Goal: Information Seeking & Learning: Compare options

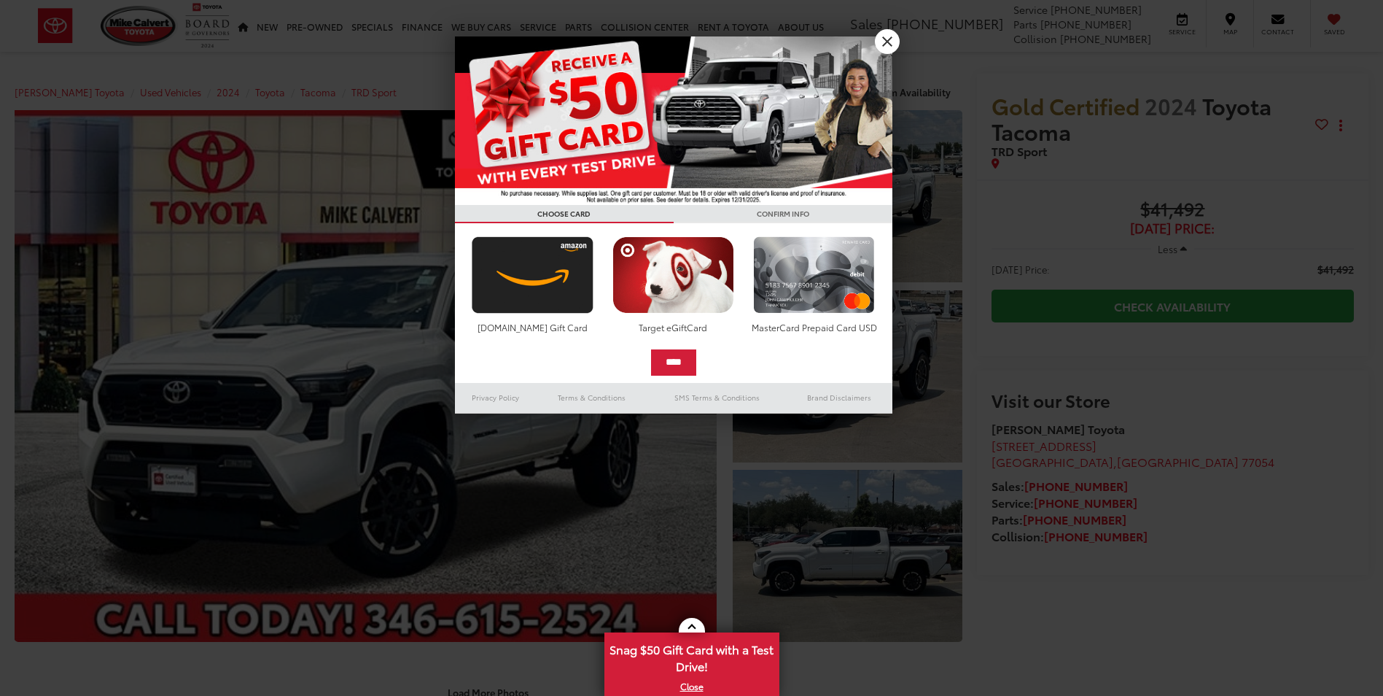
click at [1212, 198] on div at bounding box center [691, 348] width 1383 height 696
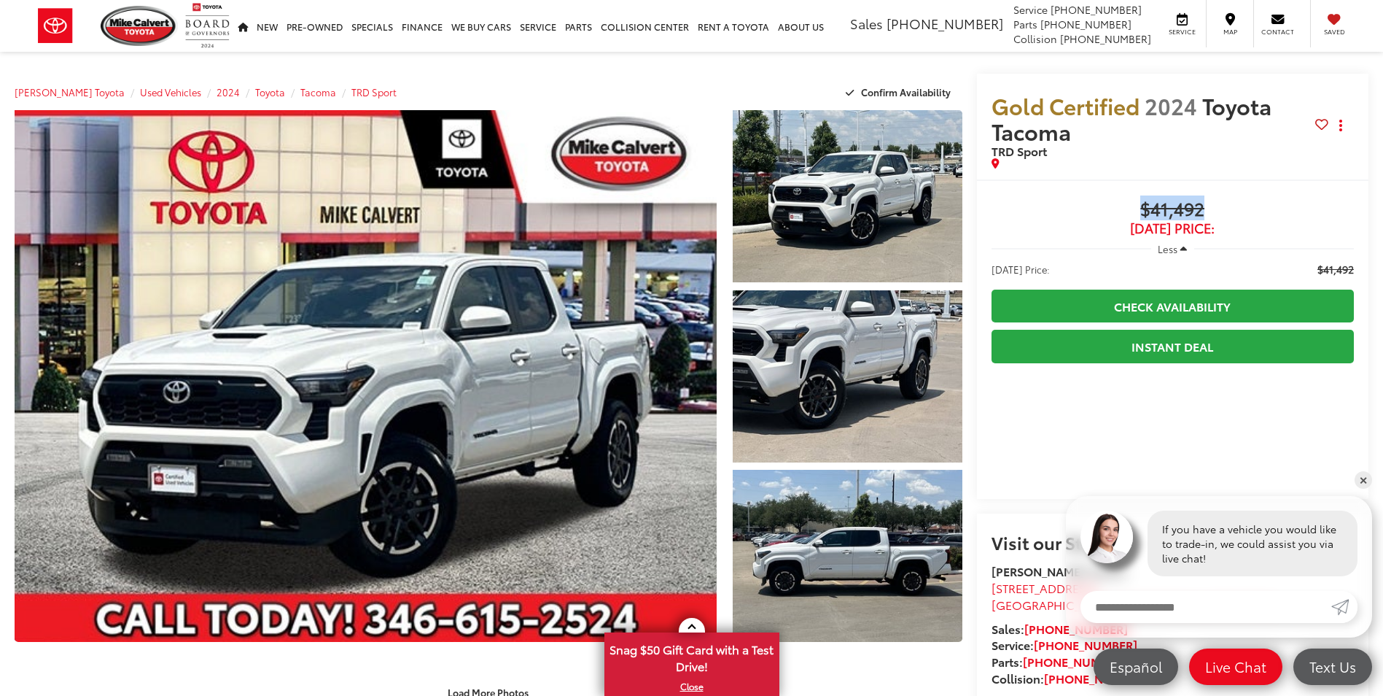
drag, startPoint x: 1210, startPoint y: 199, endPoint x: 1129, endPoint y: 210, distance: 80.9
click at [1129, 210] on span "$41,492" at bounding box center [1173, 210] width 362 height 22
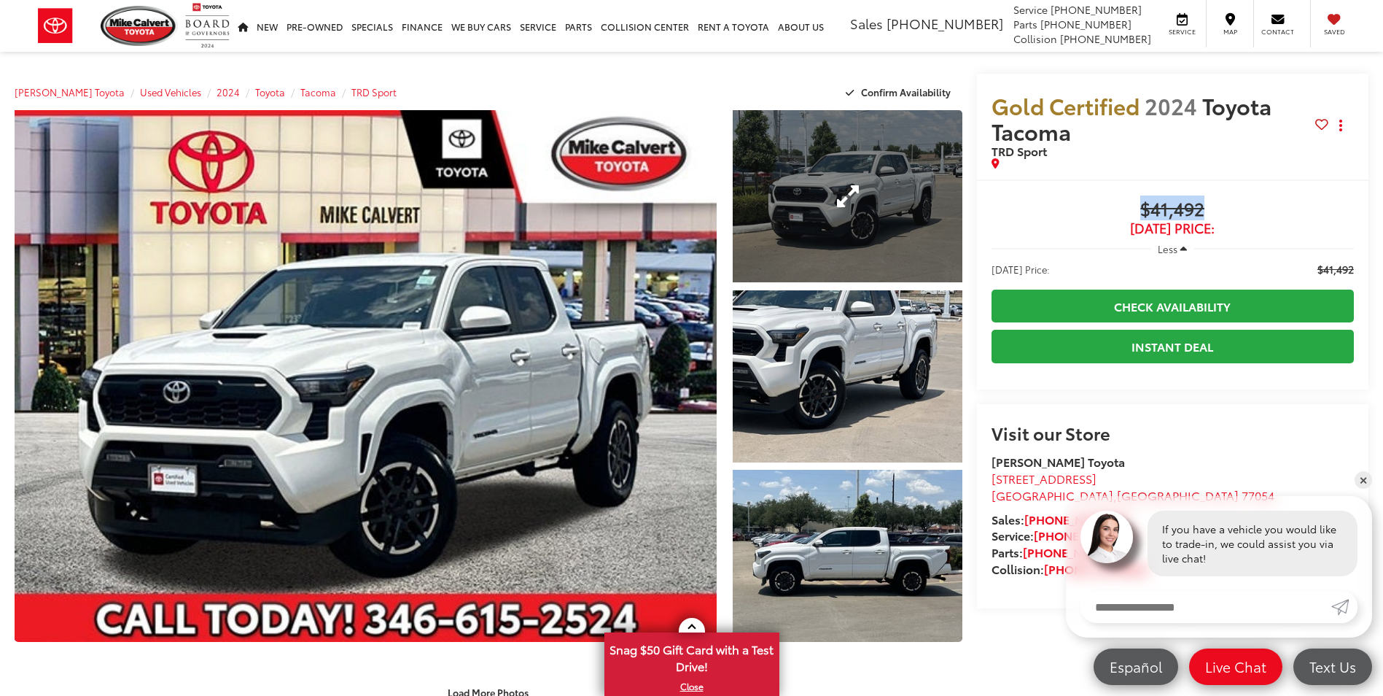
copy span "$41,492"
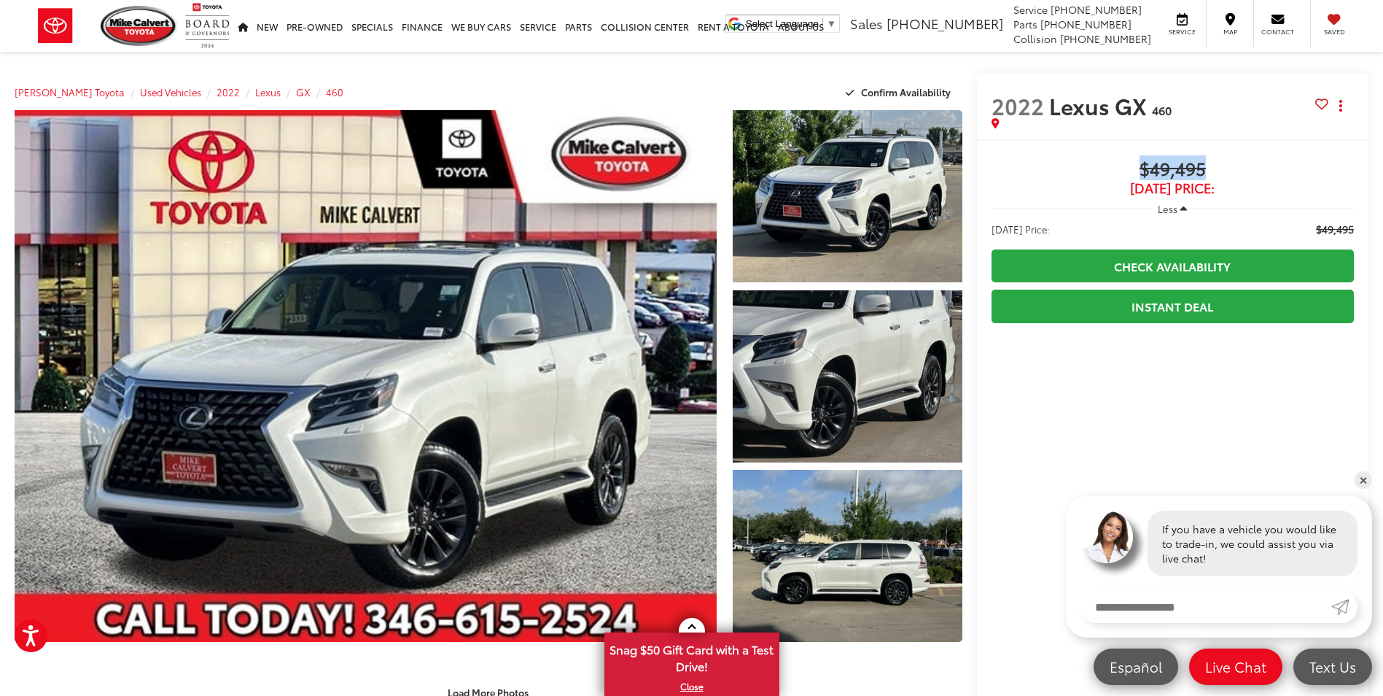
drag, startPoint x: 1145, startPoint y: 171, endPoint x: 1204, endPoint y: 162, distance: 60.4
click at [1204, 162] on span "$49,495" at bounding box center [1173, 170] width 362 height 22
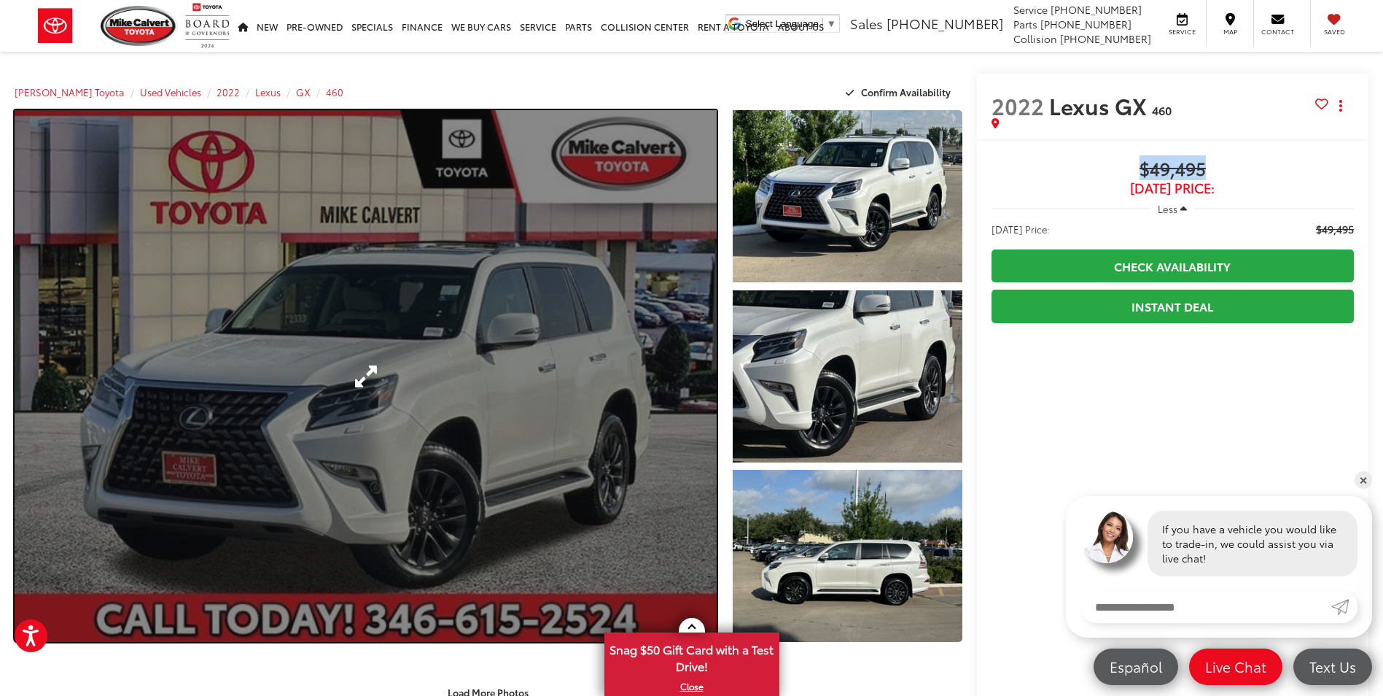
click at [559, 336] on link "Expand Photo 0" at bounding box center [366, 376] width 702 height 532
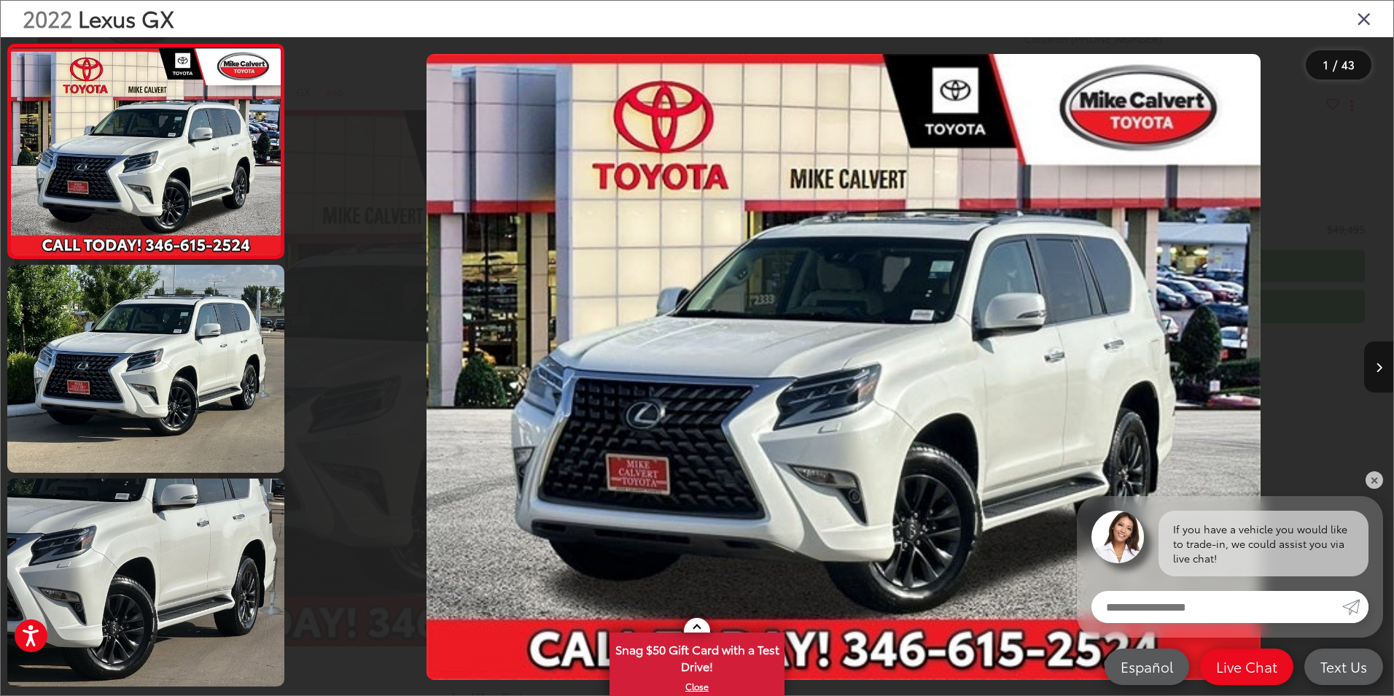
click at [1359, 20] on icon "Close gallery" at bounding box center [1364, 18] width 15 height 19
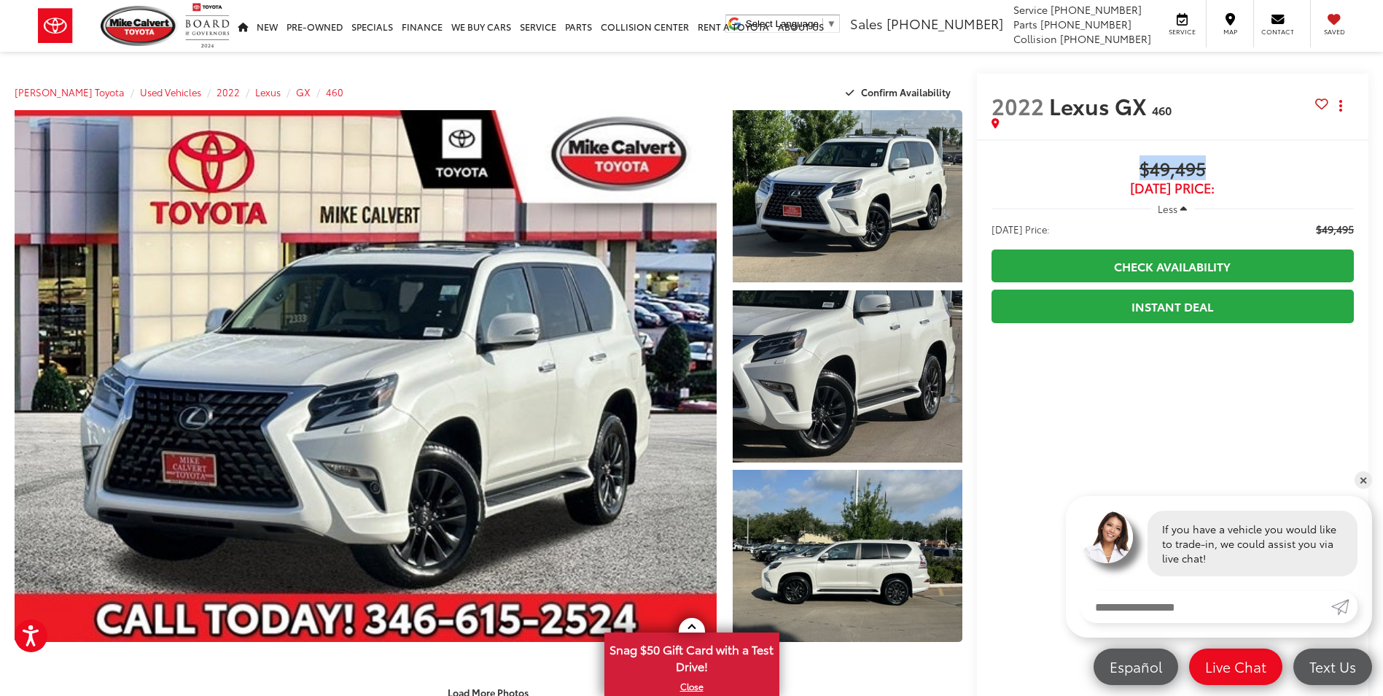
drag, startPoint x: 1226, startPoint y: 170, endPoint x: 1142, endPoint y: 172, distance: 83.9
click at [1142, 172] on span "$49,495" at bounding box center [1173, 170] width 362 height 22
copy span "$49,495"
